Goal: Task Accomplishment & Management: Use online tool/utility

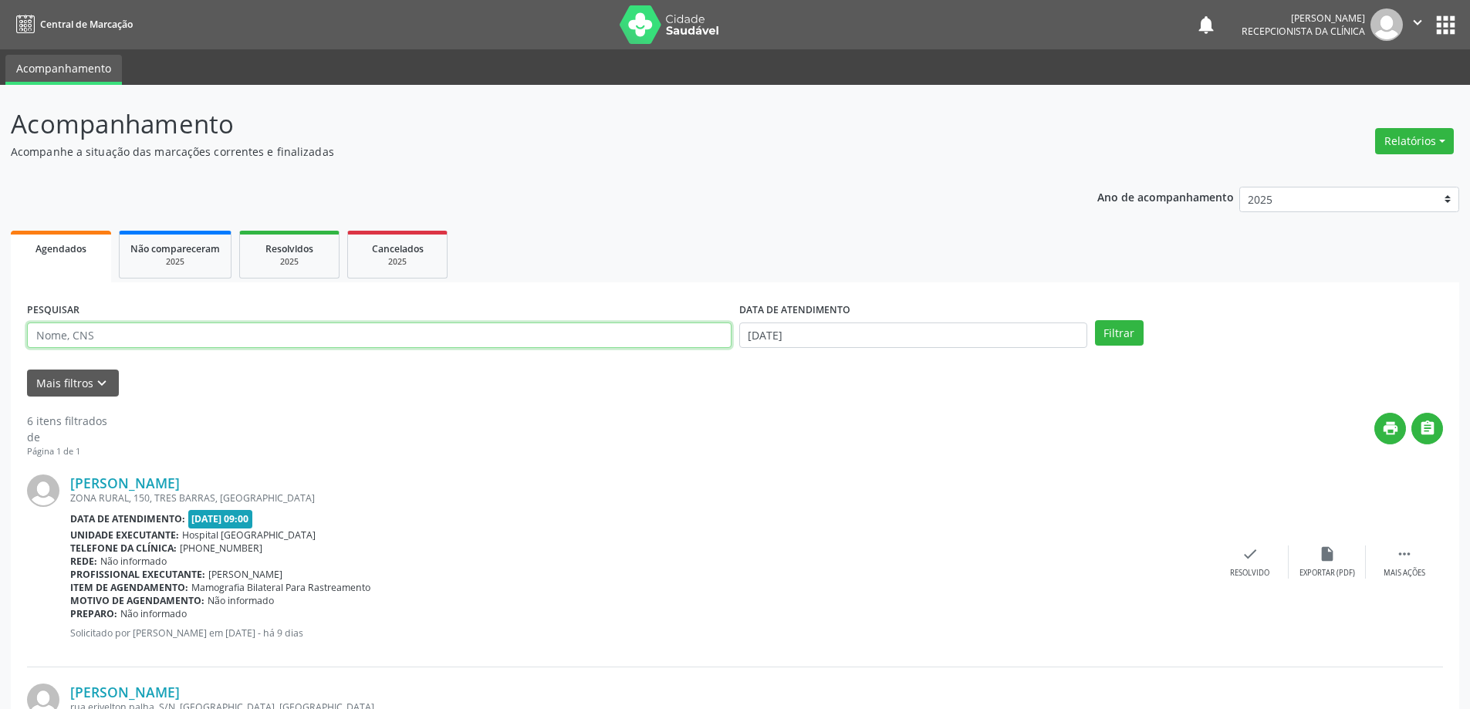
click at [212, 330] on input "text" at bounding box center [379, 336] width 705 height 26
type input "700102978503711"
click at [1106, 337] on button "Filtrar" at bounding box center [1119, 333] width 49 height 26
click at [1249, 560] on div "check Resolvido" at bounding box center [1261, 562] width 77 height 33
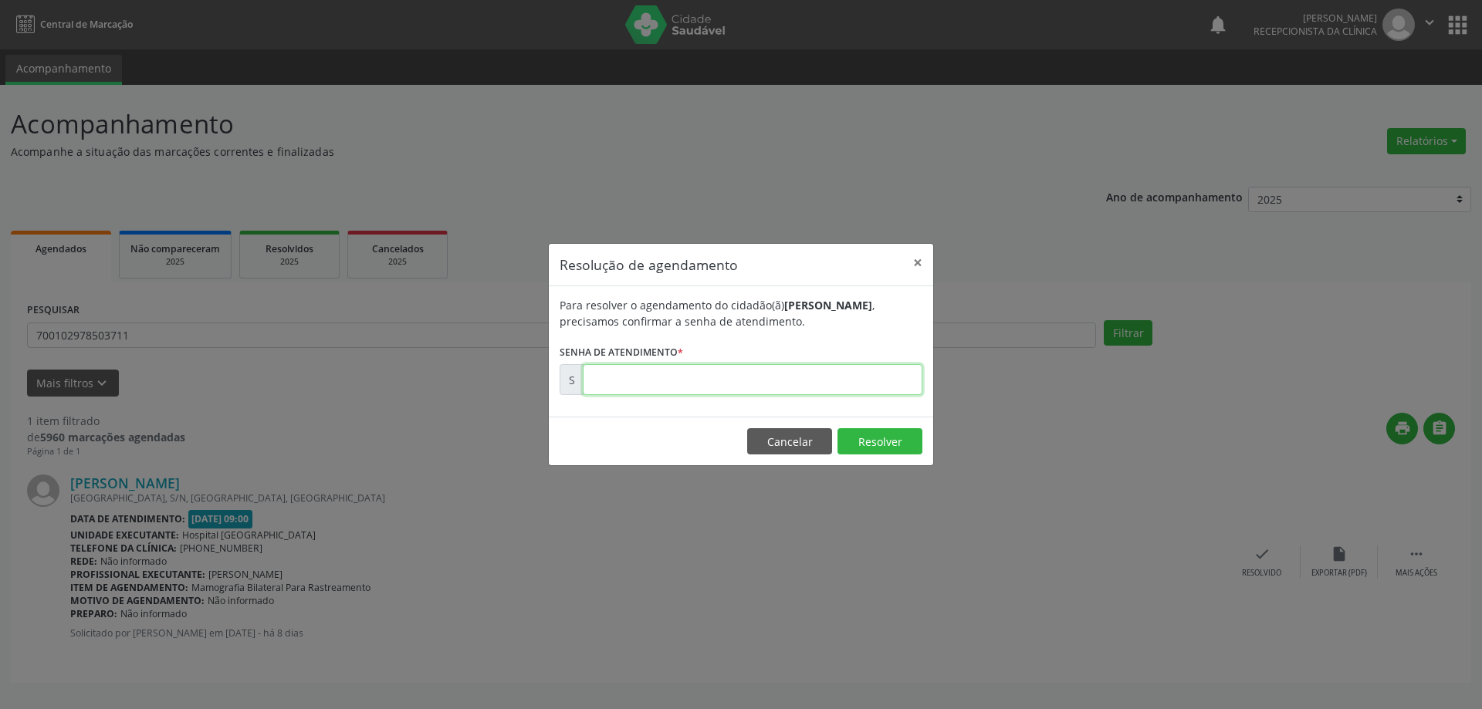
click at [689, 387] on input "text" at bounding box center [753, 379] width 340 height 31
drag, startPoint x: 887, startPoint y: 439, endPoint x: 899, endPoint y: 412, distance: 29.7
click at [887, 439] on button "Resolver" at bounding box center [879, 441] width 85 height 26
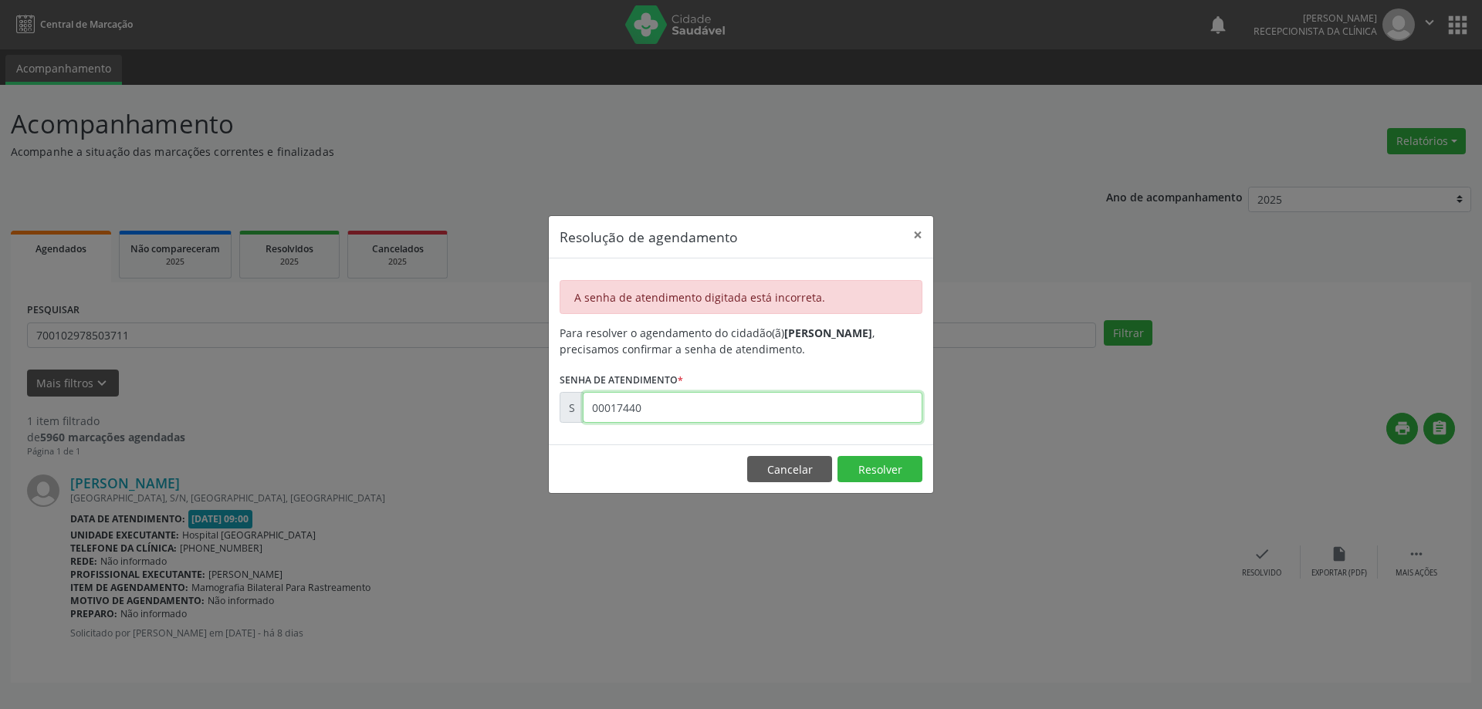
click at [698, 401] on input "00017440" at bounding box center [753, 407] width 340 height 31
type input "00174440"
